Goal: Task Accomplishment & Management: Use online tool/utility

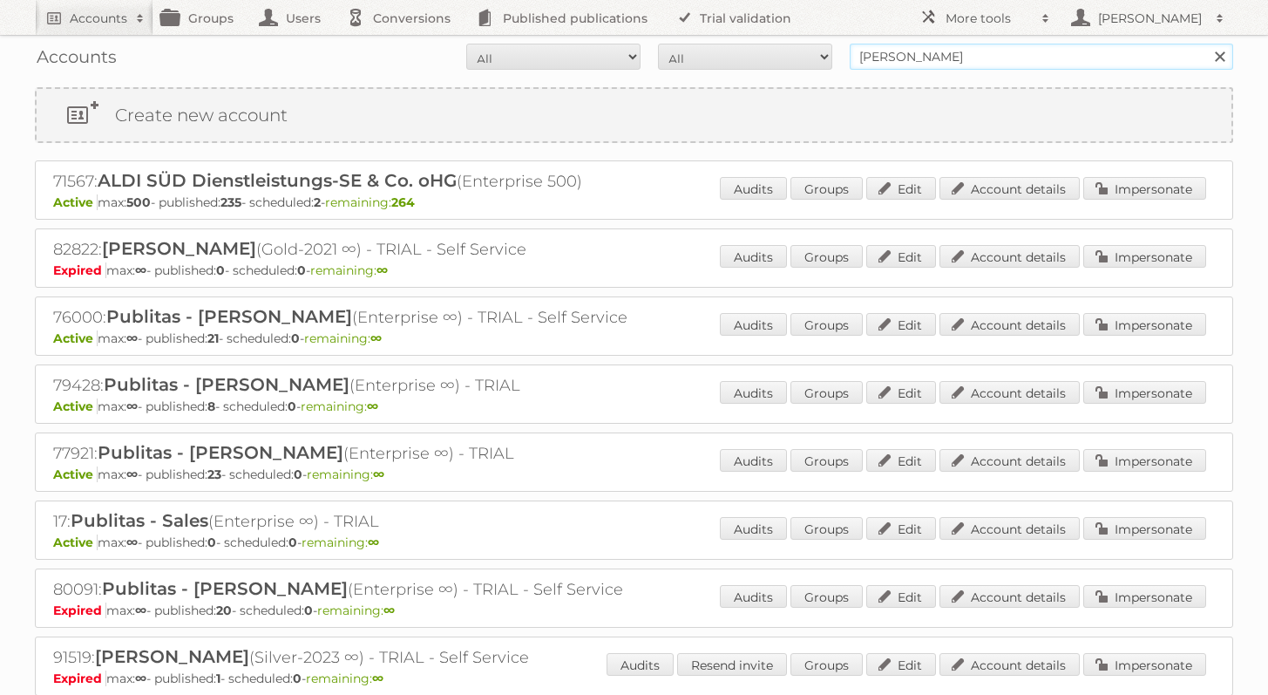
click at [940, 62] on input "[PERSON_NAME]" at bounding box center [1042, 57] width 384 height 26
type input "hema"
click at [1206, 44] on input "Search" at bounding box center [1219, 57] width 26 height 26
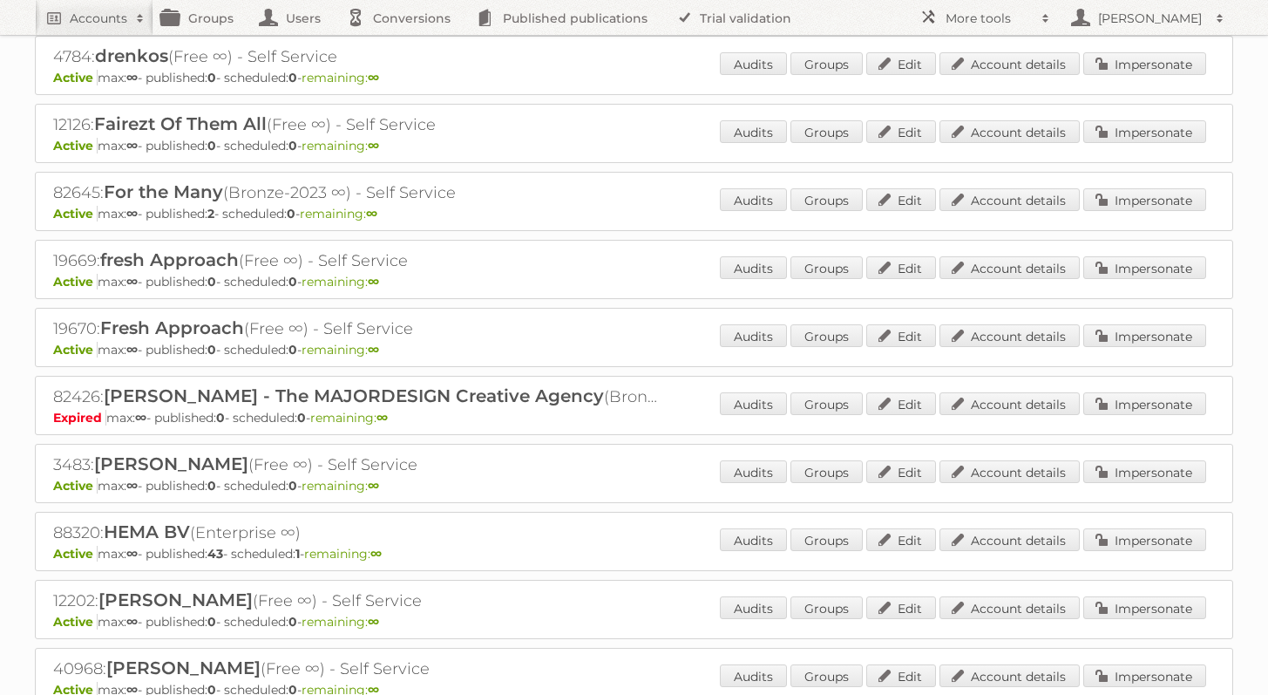
scroll to position [1267, 0]
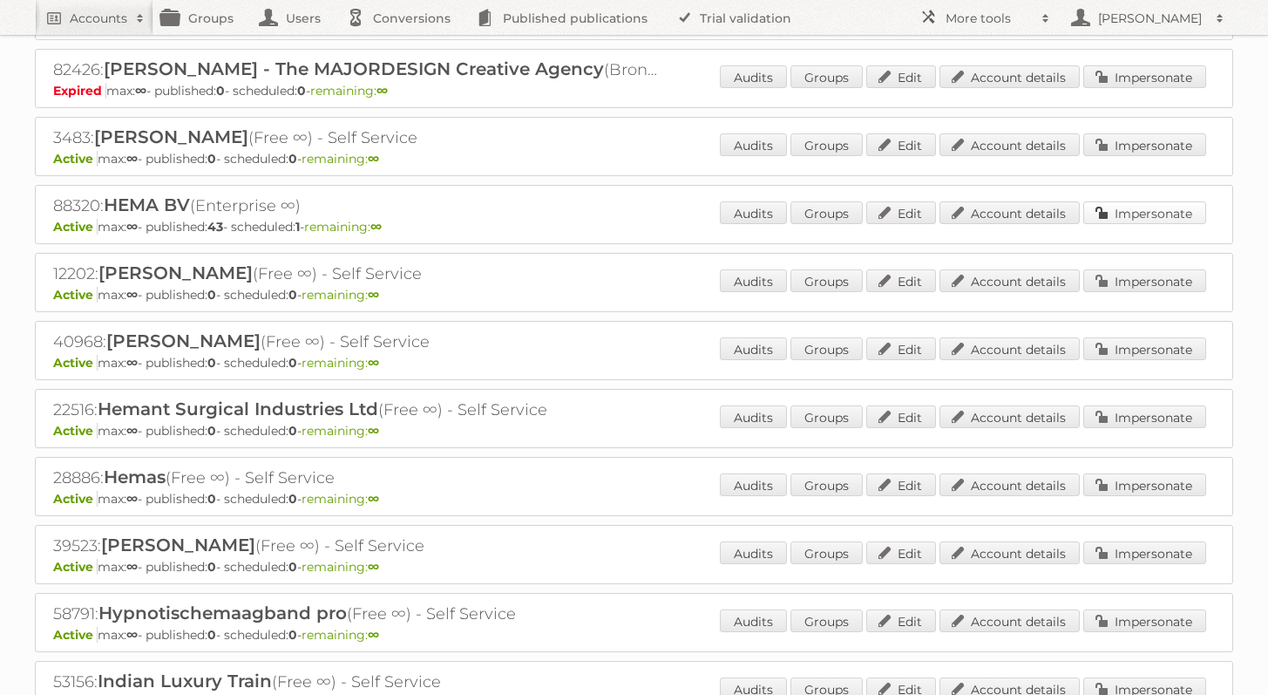
click at [1134, 202] on link "Impersonate" at bounding box center [1145, 212] width 123 height 23
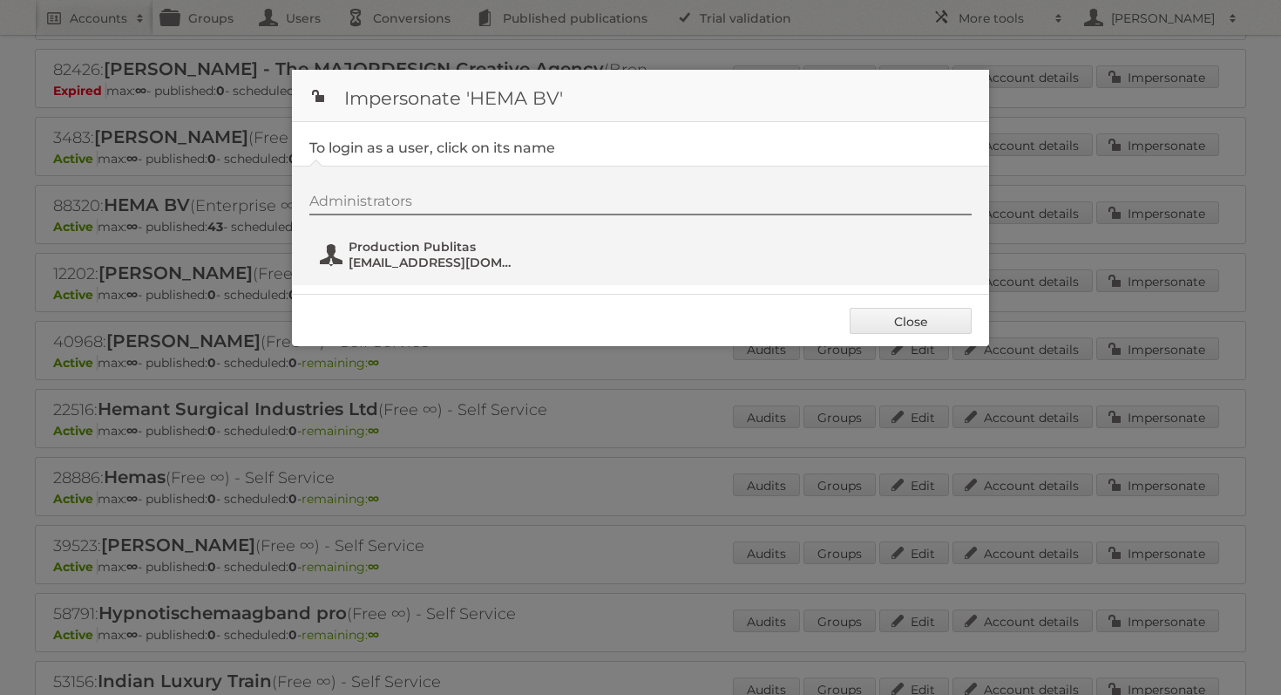
click at [368, 238] on button "Production Publitas [EMAIL_ADDRESS][DOMAIN_NAME]" at bounding box center [420, 254] width 205 height 35
